Goal: Task Accomplishment & Management: Use online tool/utility

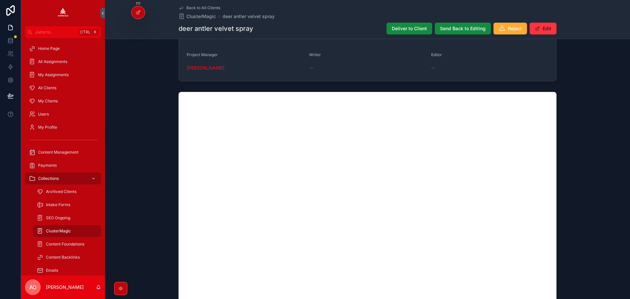
scroll to position [418, 0]
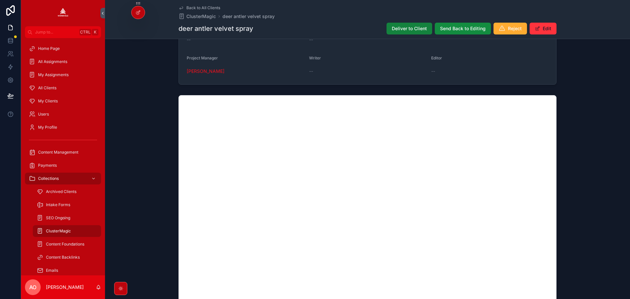
click at [397, 31] on span "Deliver to Client" at bounding box center [409, 28] width 35 height 7
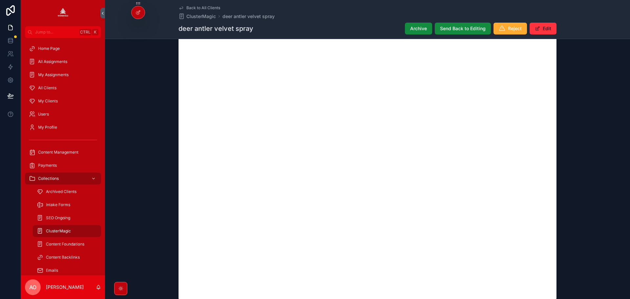
scroll to position [558, 0]
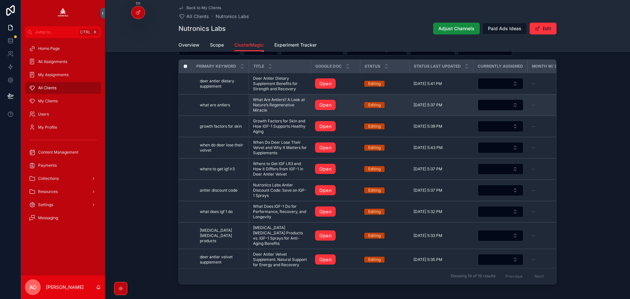
scroll to position [278, 0]
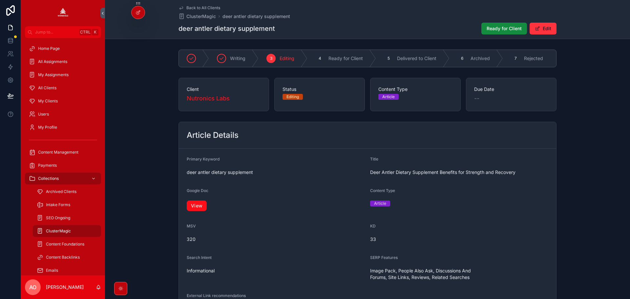
click at [201, 208] on link "View" at bounding box center [197, 205] width 20 height 10
click at [488, 32] on button "Ready for Client" at bounding box center [504, 29] width 46 height 12
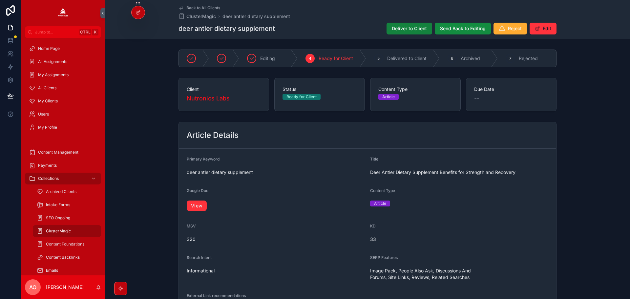
click at [389, 31] on button "Deliver to Client" at bounding box center [410, 29] width 46 height 12
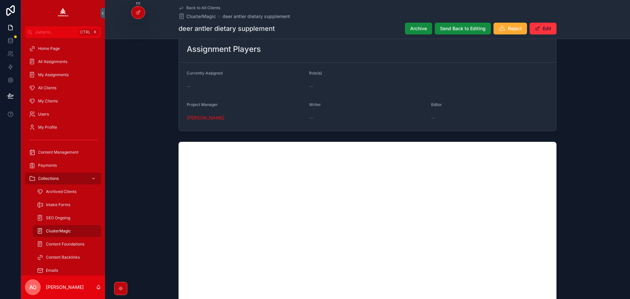
scroll to position [525, 0]
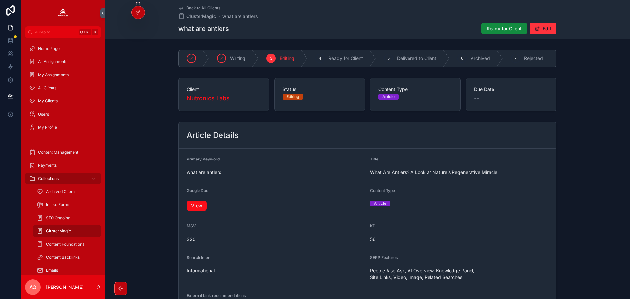
click at [188, 211] on link "View" at bounding box center [197, 205] width 20 height 10
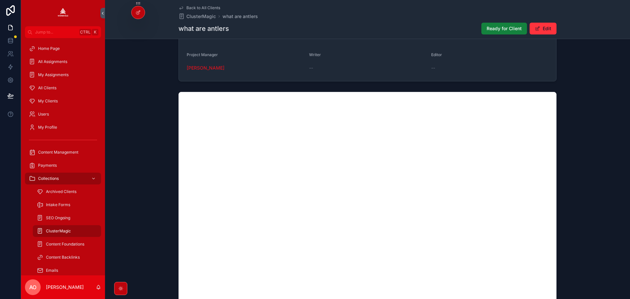
click at [506, 25] on span "Ready for Client" at bounding box center [504, 28] width 35 height 7
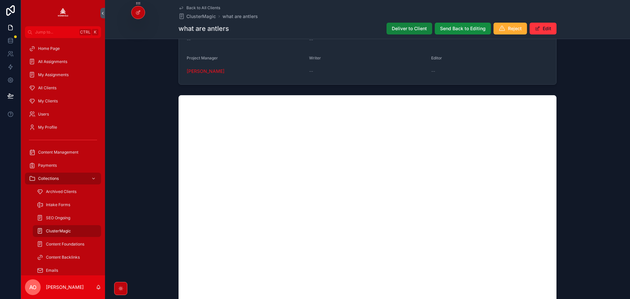
click at [410, 29] on span "Deliver to Client" at bounding box center [409, 28] width 35 height 7
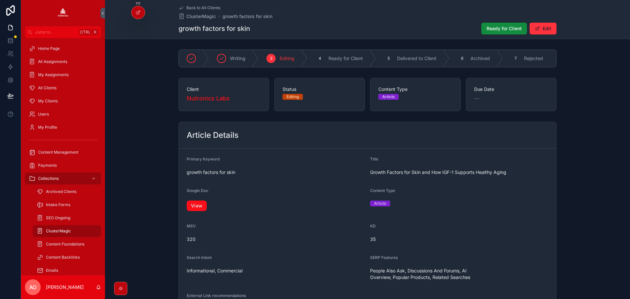
click at [191, 209] on link "View" at bounding box center [197, 205] width 20 height 10
click at [499, 31] on span "Ready for Client" at bounding box center [504, 28] width 35 height 7
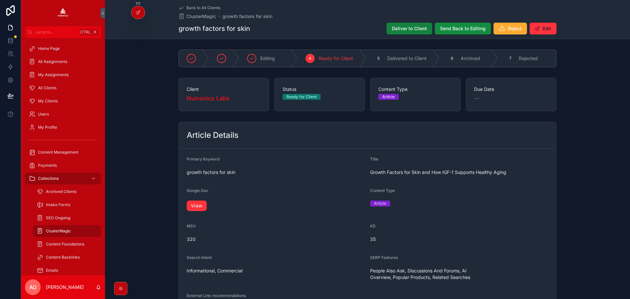
click at [401, 32] on button "Deliver to Client" at bounding box center [410, 29] width 46 height 12
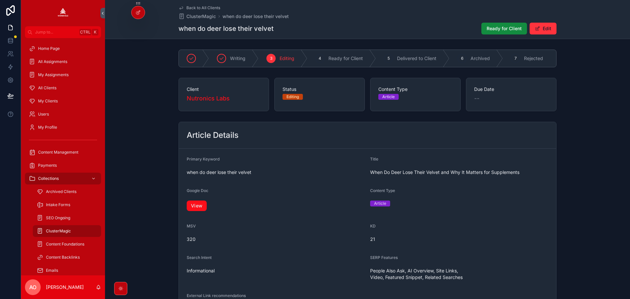
click at [199, 207] on link "View" at bounding box center [197, 205] width 20 height 10
click at [494, 28] on span "Ready for Client" at bounding box center [504, 28] width 35 height 7
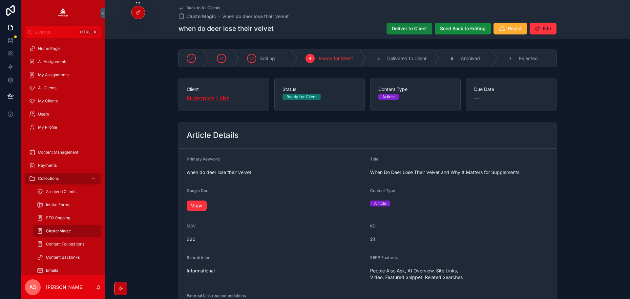
click at [404, 27] on span "Deliver to Client" at bounding box center [409, 28] width 35 height 7
